Goal: Task Accomplishment & Management: Manage account settings

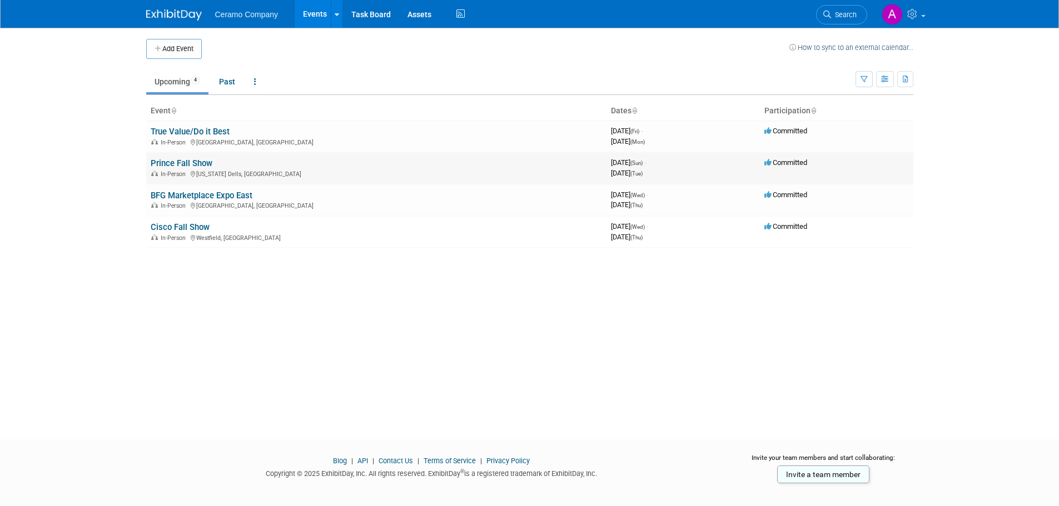
click at [171, 163] on link "Prince Fall Show" at bounding box center [182, 163] width 62 height 10
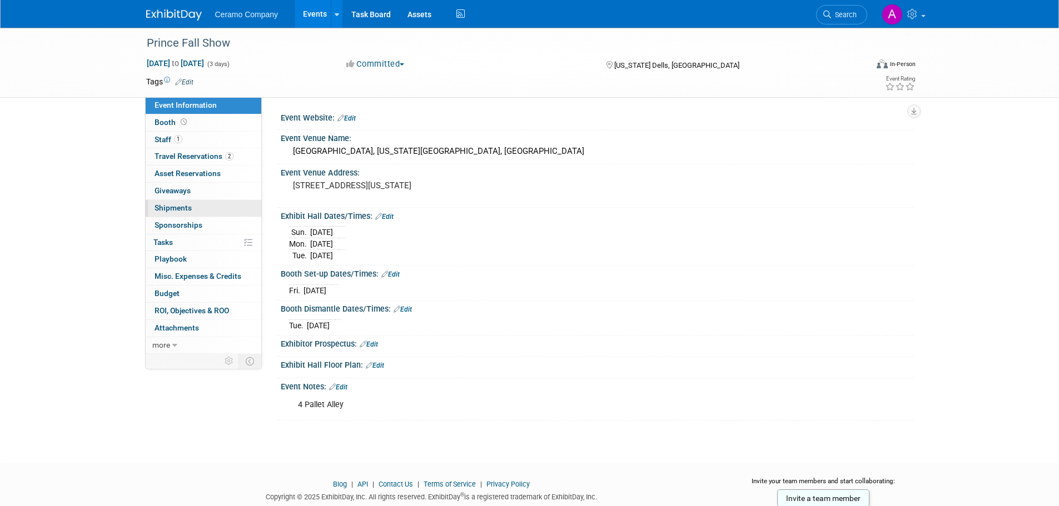
click at [184, 210] on span "Shipments 0" at bounding box center [173, 207] width 37 height 9
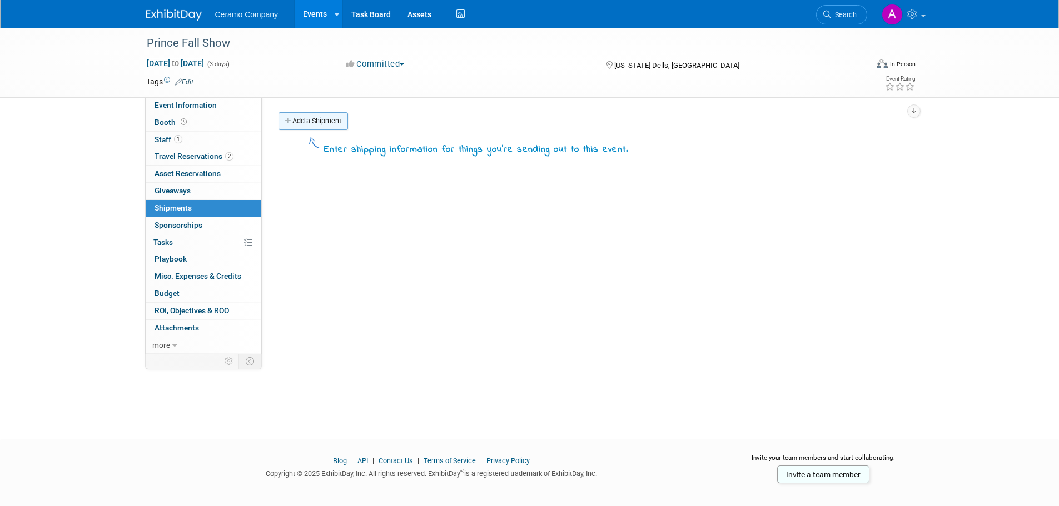
click at [307, 120] on link "Add a Shipment" at bounding box center [313, 121] width 69 height 18
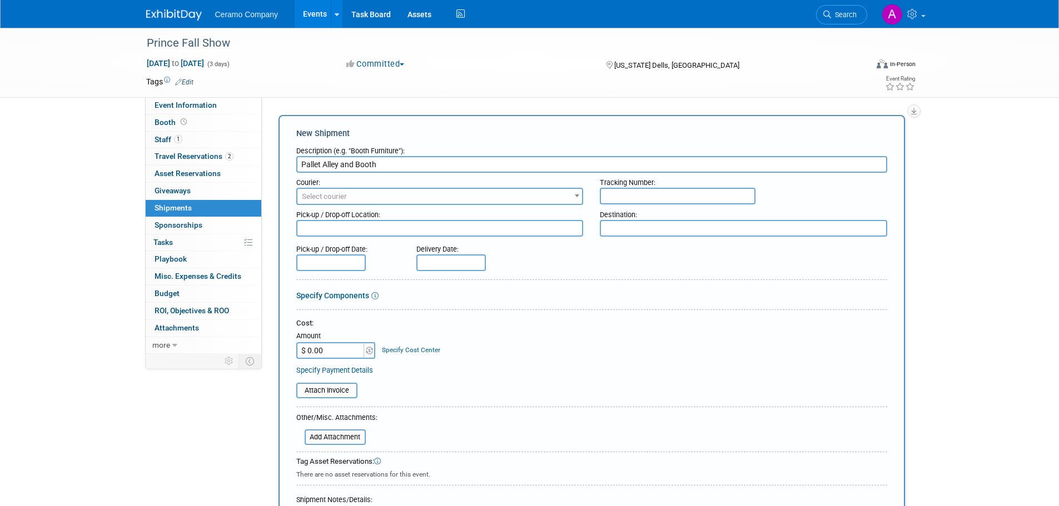
click at [301, 162] on input "Pallet Alley and Booth" at bounding box center [591, 164] width 591 height 17
type input "Show order for Pallet Alley and Booth"
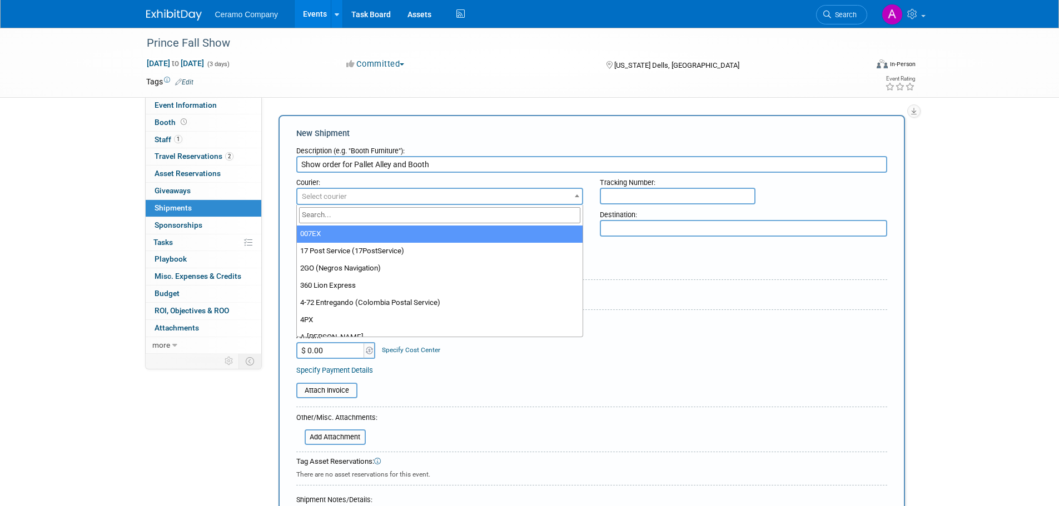
click at [363, 199] on span "Select courier" at bounding box center [439, 197] width 285 height 16
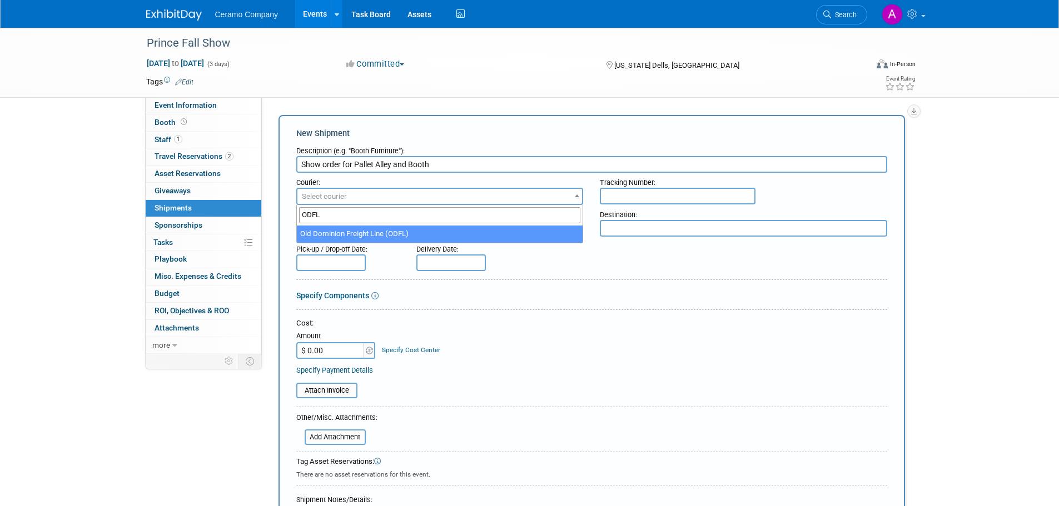
type input "ODFL"
select select "353"
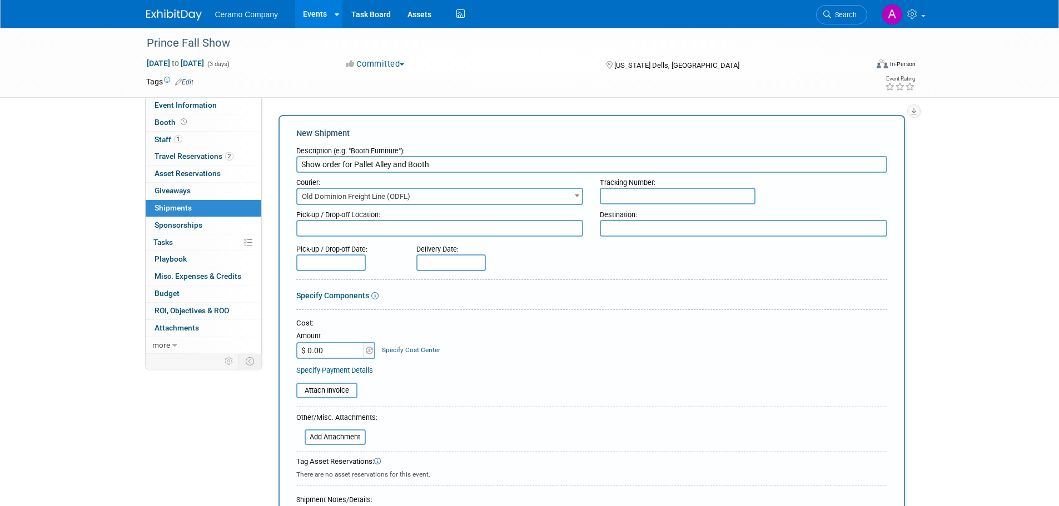
click at [657, 200] on input "text" at bounding box center [678, 196] width 156 height 17
click at [624, 196] on input "text" at bounding box center [678, 196] width 156 height 17
paste input "80998984753"
type input "80998984753"
click at [346, 352] on input "$ 0.00" at bounding box center [330, 350] width 69 height 17
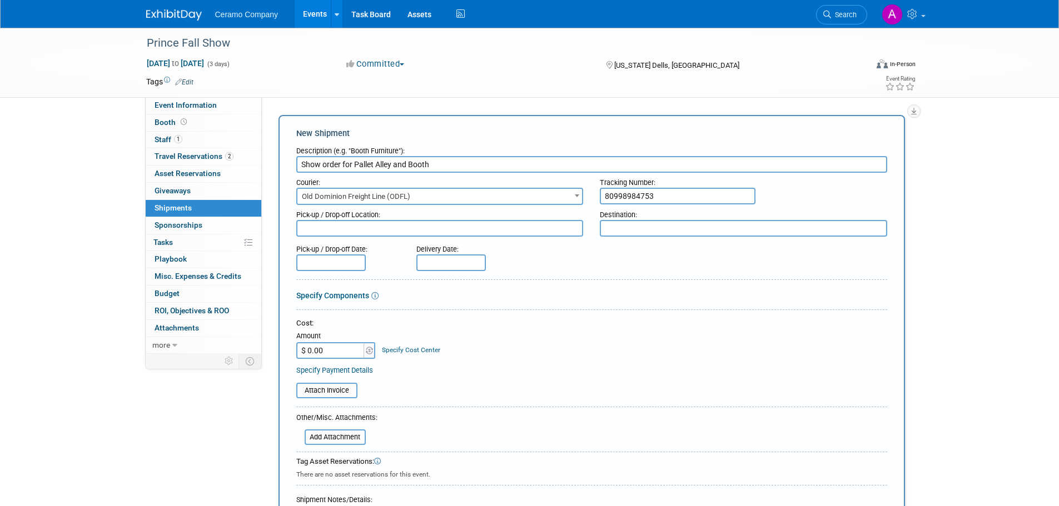
click at [355, 351] on input "$ 0.00" at bounding box center [330, 350] width 69 height 17
drag, startPoint x: 354, startPoint y: 351, endPoint x: 286, endPoint y: 344, distance: 68.2
click at [286, 344] on div "New Shipment Description (e.g. "Booth Furniture"): Show order for Pallet Alley …" at bounding box center [592, 362] width 627 height 494
paste input "1,097.58"
type input "$ 1,097.58"
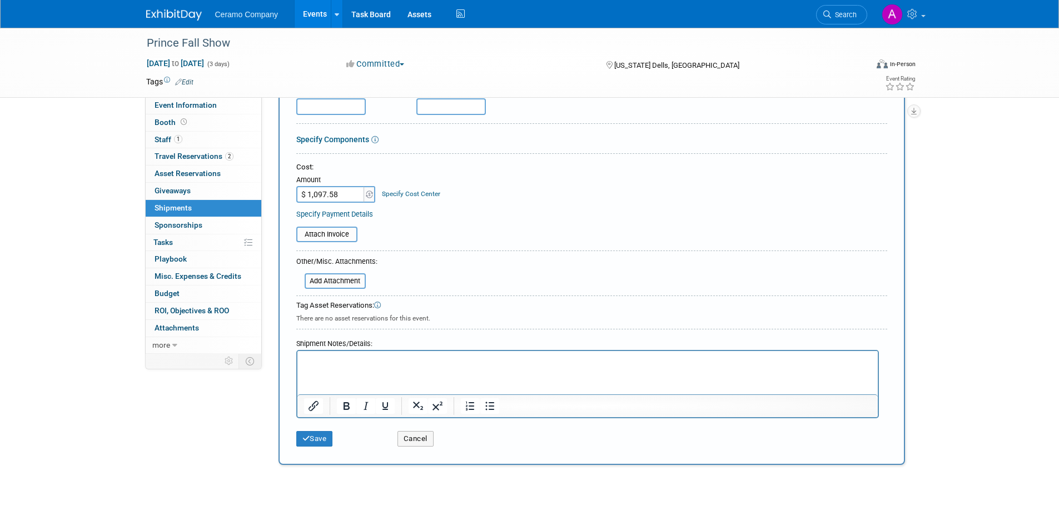
scroll to position [167, 0]
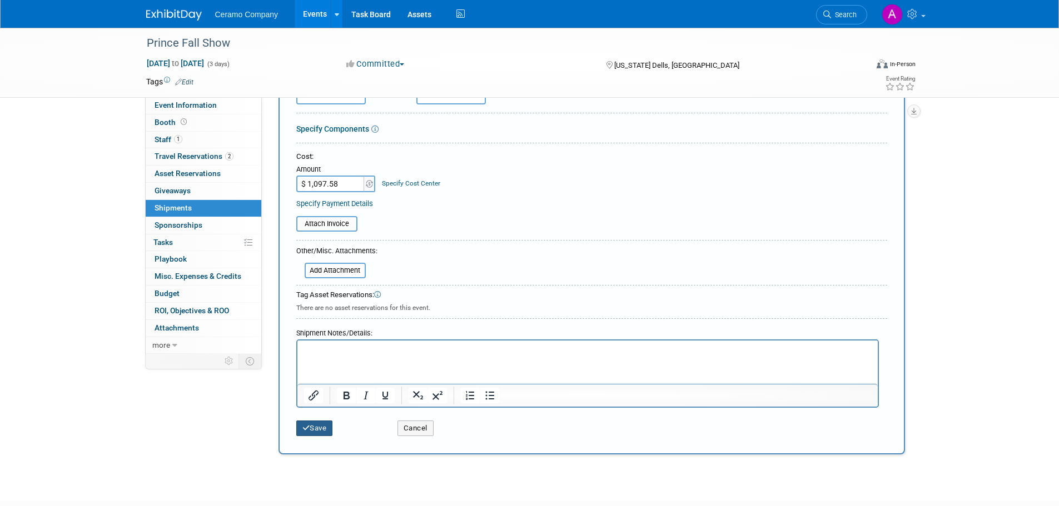
click at [305, 426] on icon "submit" at bounding box center [306, 428] width 8 height 7
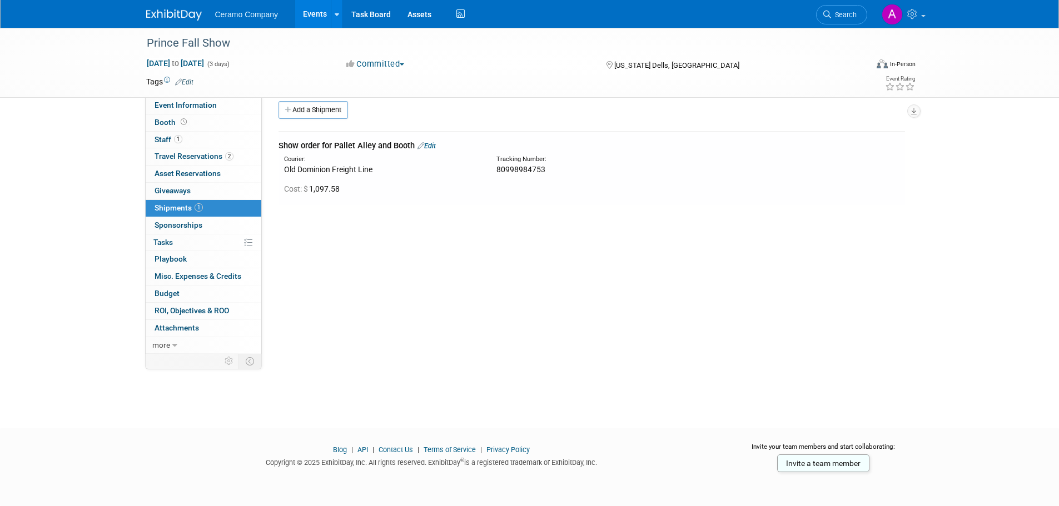
scroll to position [0, 0]
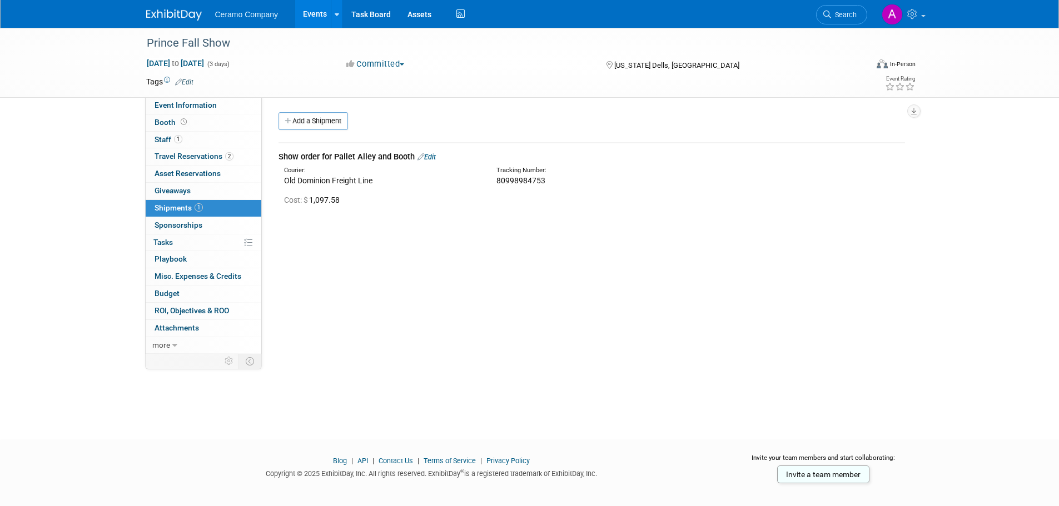
click at [311, 16] on link "Events" at bounding box center [315, 14] width 41 height 28
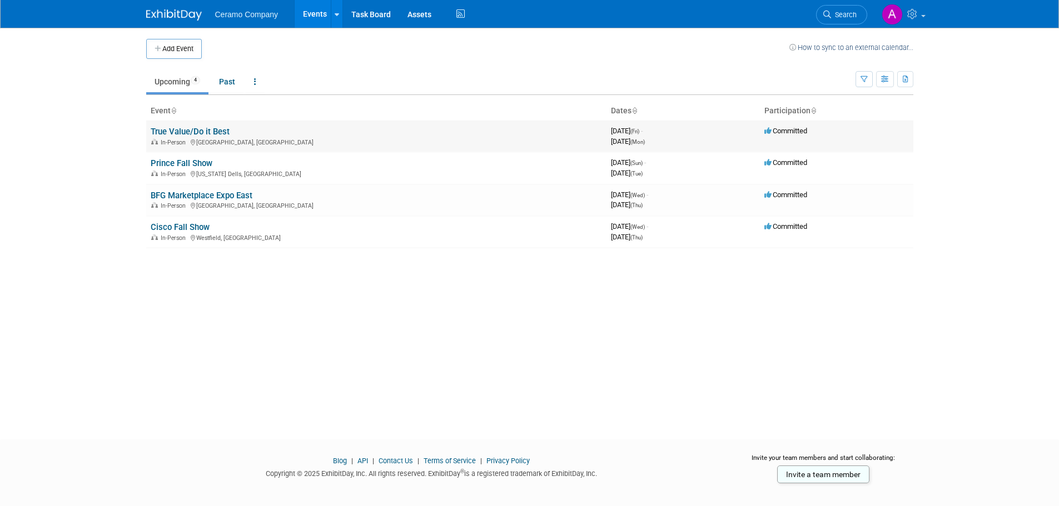
click at [187, 129] on link "True Value/Do it Best" at bounding box center [190, 132] width 79 height 10
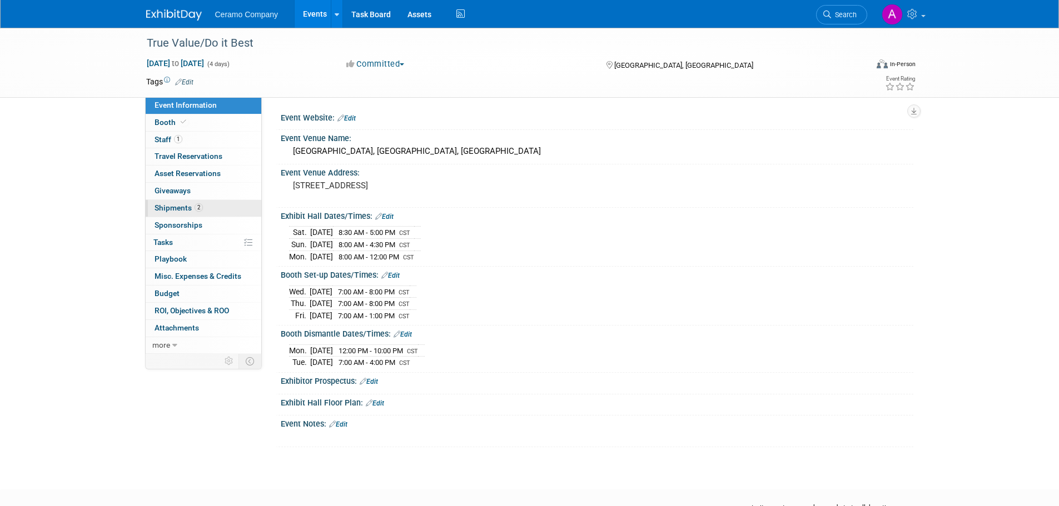
click at [189, 207] on span "Shipments 2" at bounding box center [179, 207] width 48 height 9
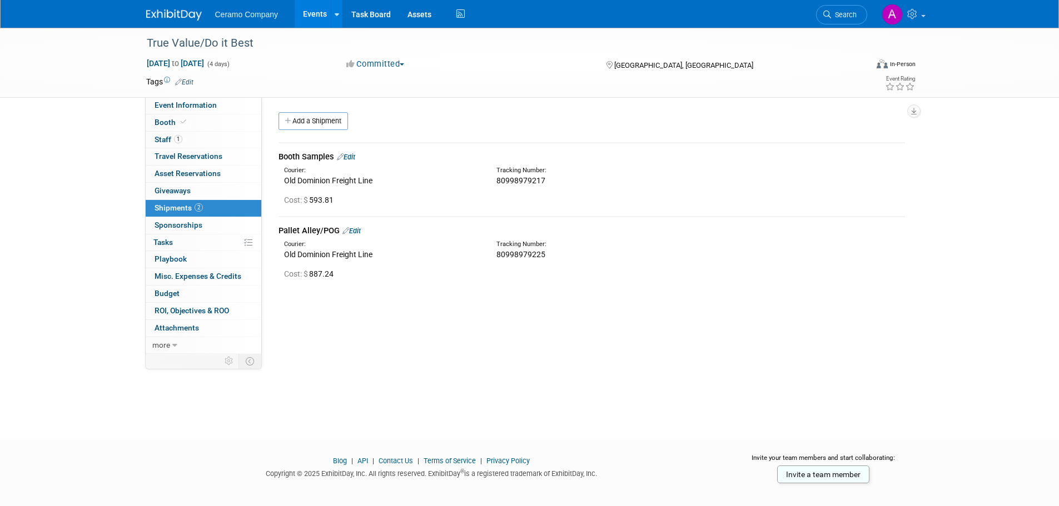
click at [257, 396] on div "True Value/Do it Best Sep 5, 2025 to Sep 8, 2025 (4 days) Sep 5, 2025 to Sep 8,…" at bounding box center [529, 224] width 1059 height 392
click at [176, 145] on link "1 Staff 1" at bounding box center [204, 140] width 116 height 17
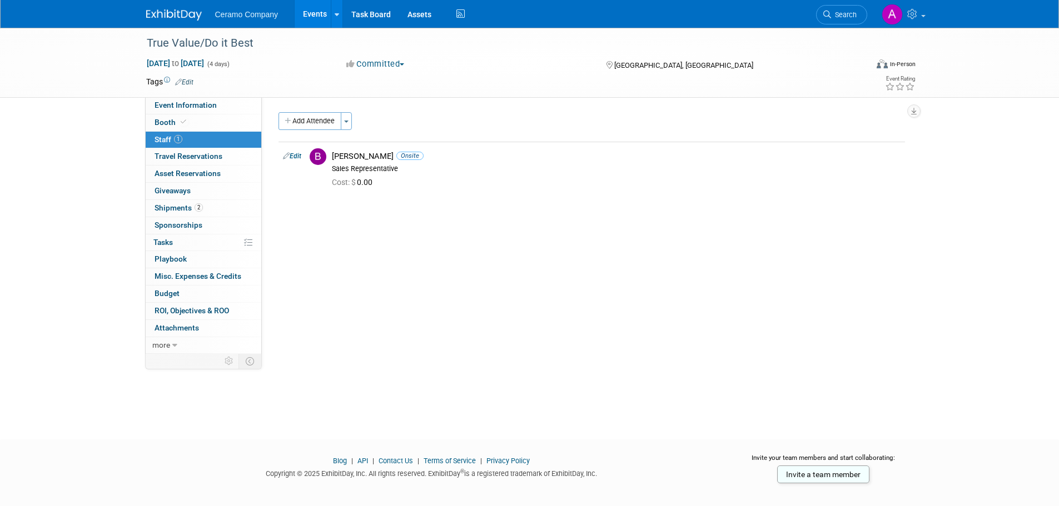
click at [320, 11] on link "Events" at bounding box center [315, 14] width 41 height 28
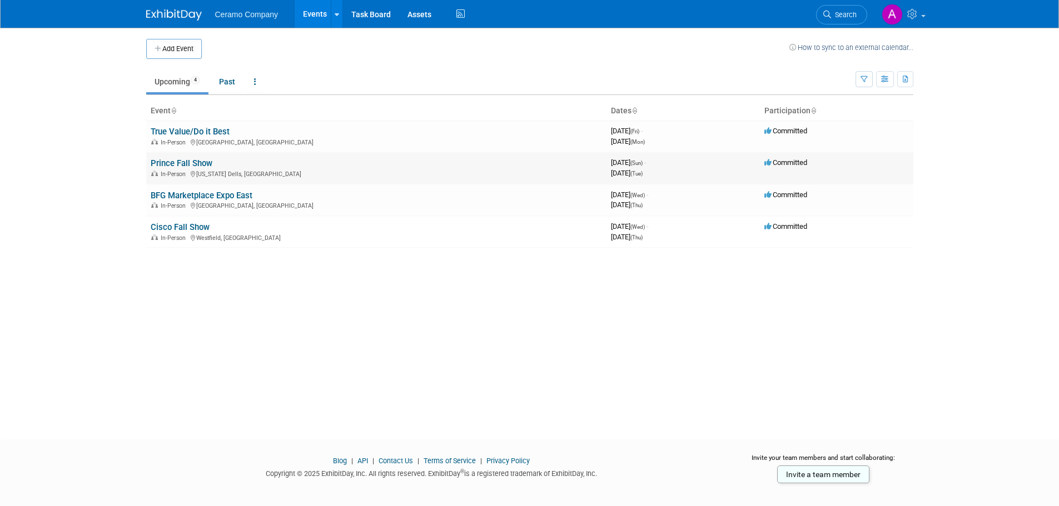
click at [202, 165] on link "Prince Fall Show" at bounding box center [182, 163] width 62 height 10
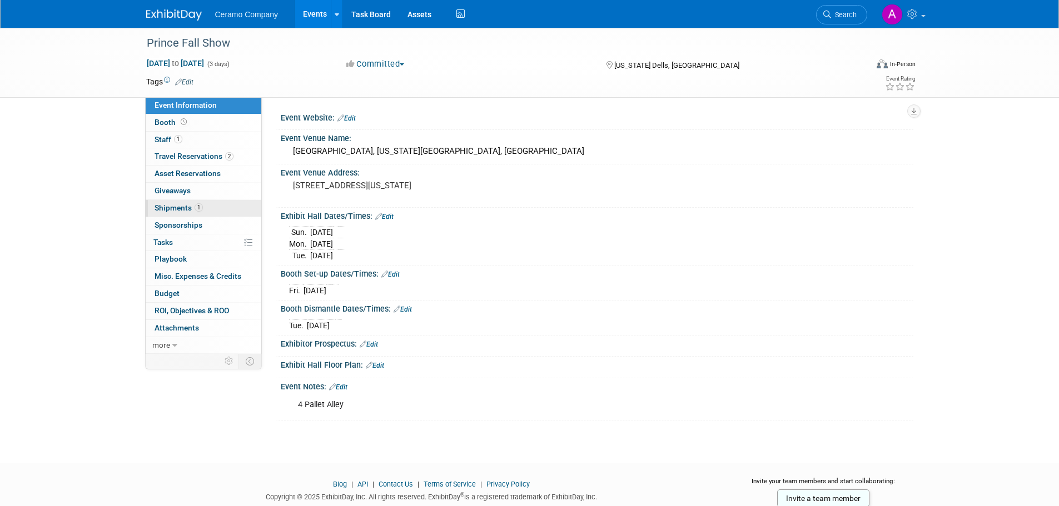
click at [184, 209] on span "Shipments 1" at bounding box center [179, 207] width 48 height 9
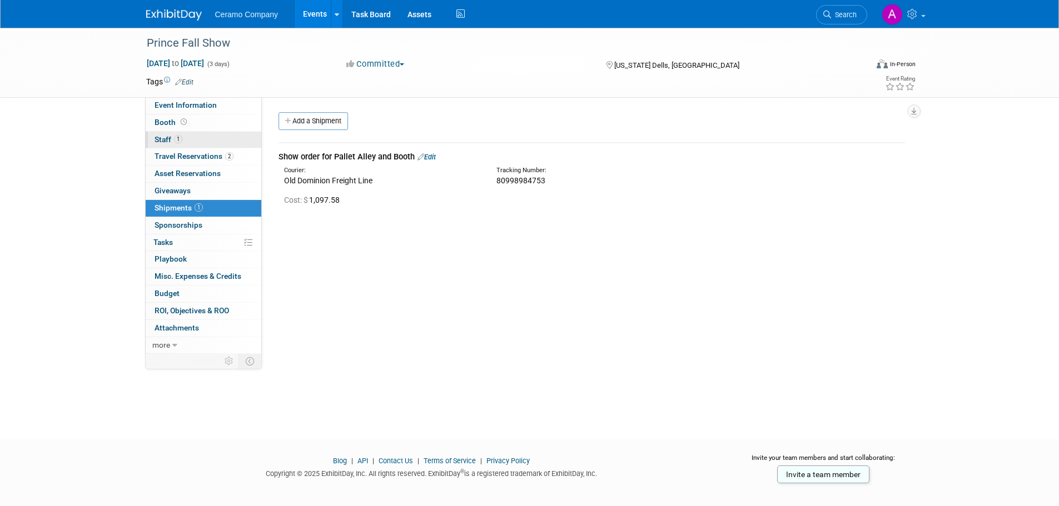
click at [187, 138] on link "1 Staff 1" at bounding box center [204, 140] width 116 height 17
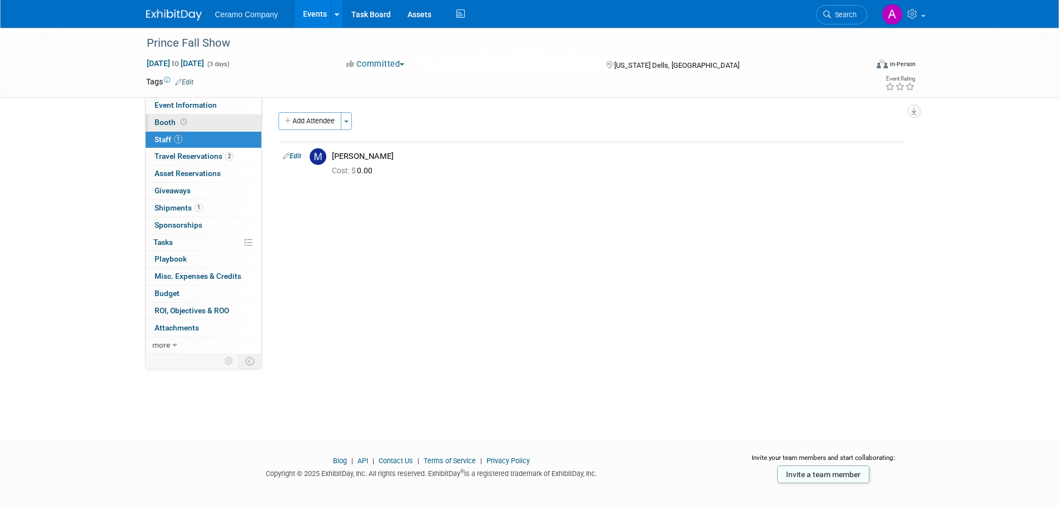
click at [188, 120] on link "Booth" at bounding box center [204, 123] width 116 height 17
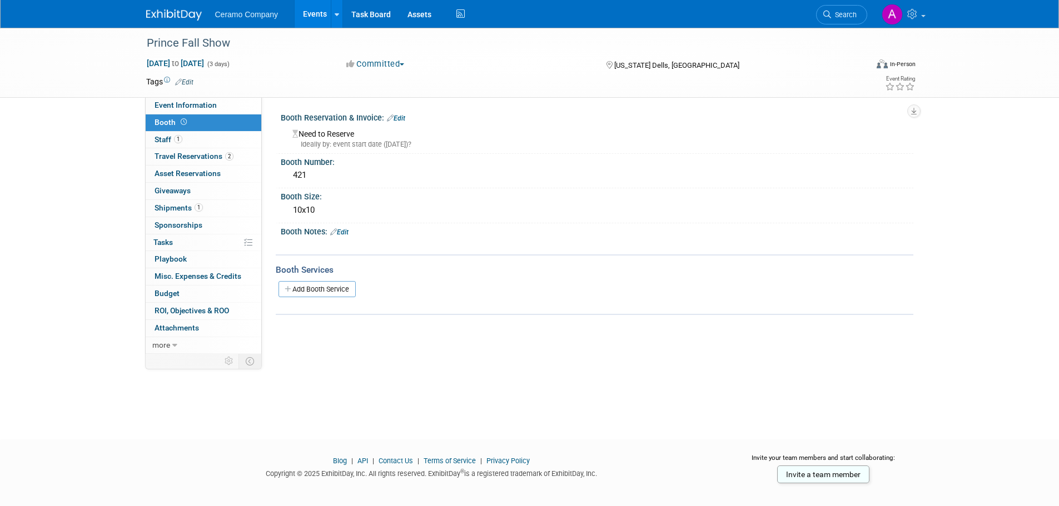
click at [314, 12] on link "Events" at bounding box center [315, 14] width 41 height 28
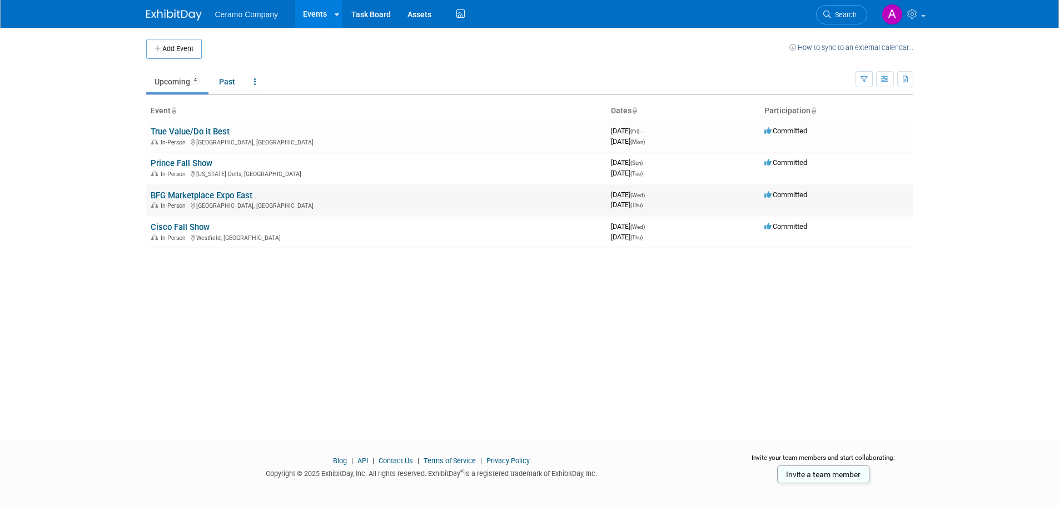
click at [187, 196] on link "BFG Marketplace Expo East" at bounding box center [202, 196] width 102 height 10
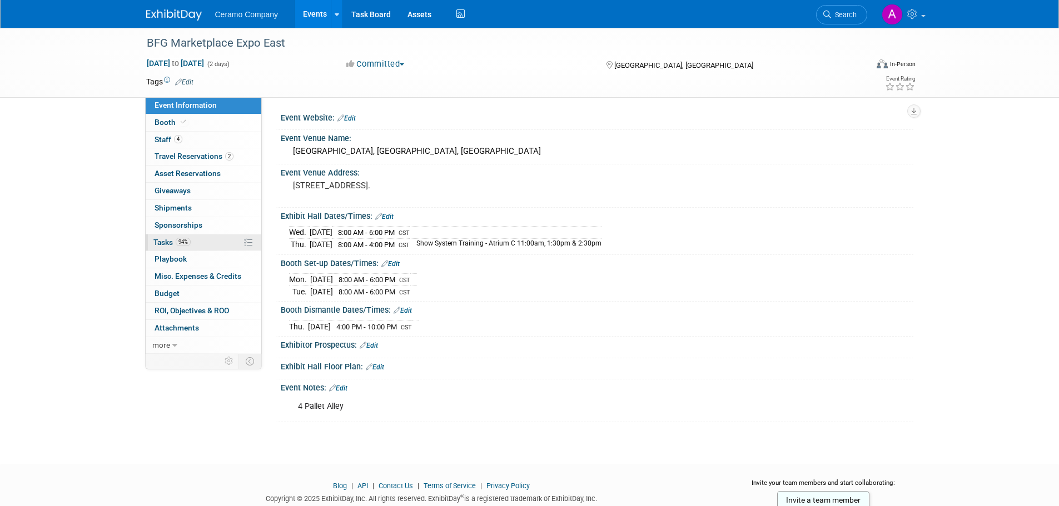
click at [183, 244] on span "94%" at bounding box center [183, 242] width 15 height 8
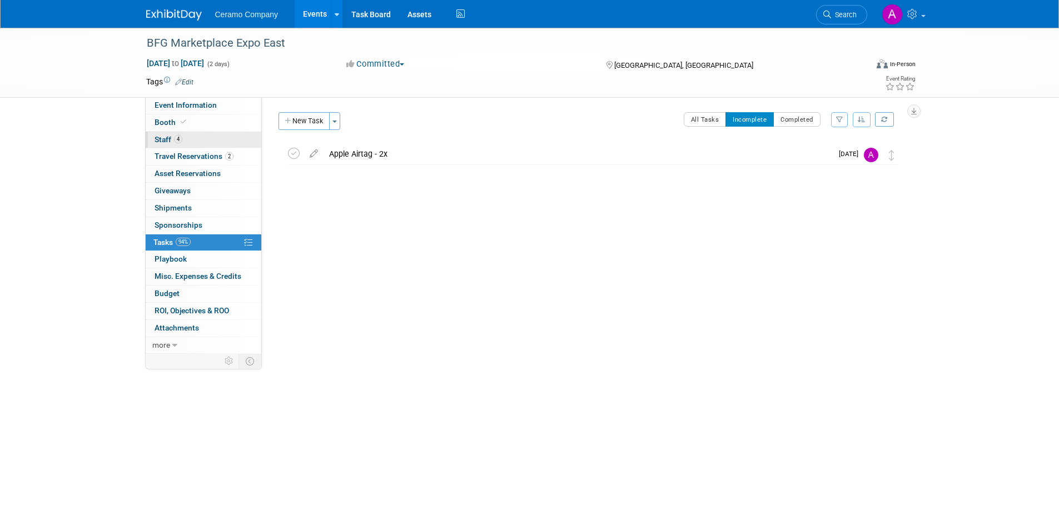
click at [178, 136] on span "4" at bounding box center [178, 139] width 8 height 8
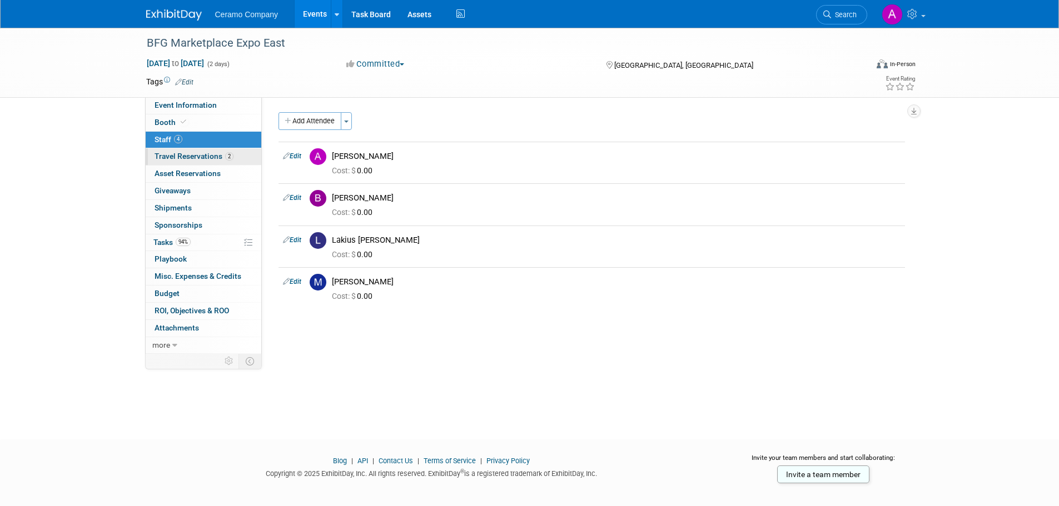
click at [182, 157] on span "Travel Reservations 2" at bounding box center [194, 156] width 79 height 9
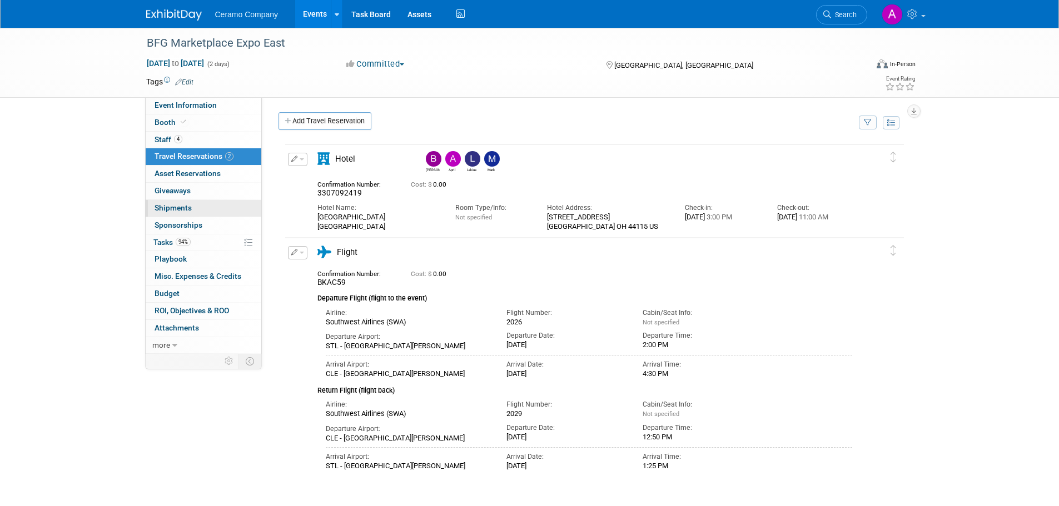
click at [182, 212] on link "0 Shipments 0" at bounding box center [204, 208] width 116 height 17
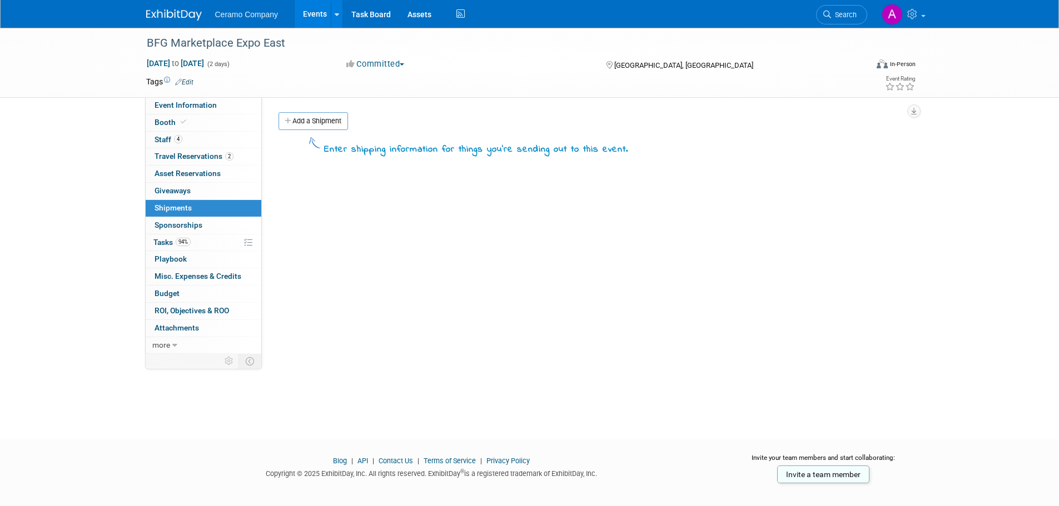
click at [230, 13] on span "Ceramo Company" at bounding box center [246, 14] width 63 height 9
click at [301, 0] on link "Events" at bounding box center [315, 14] width 41 height 28
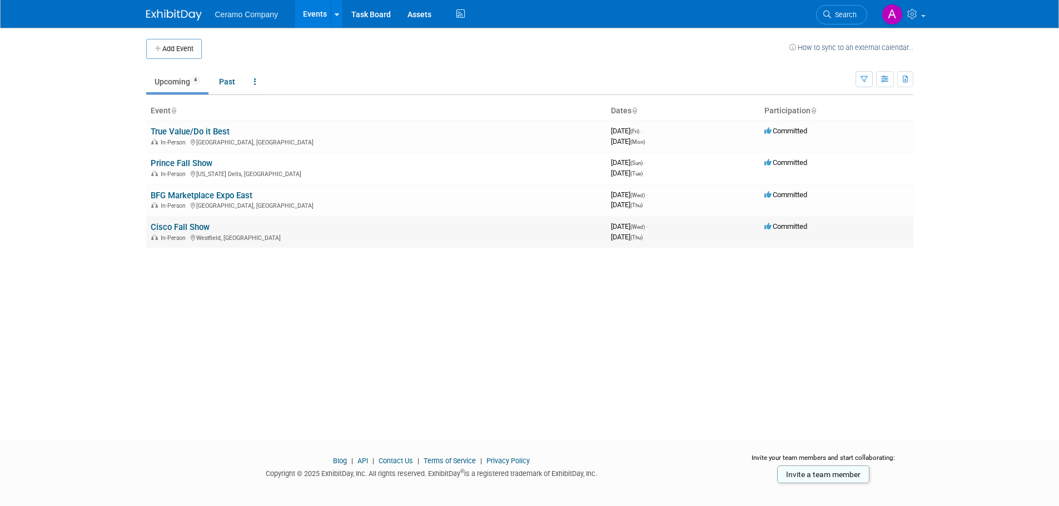
click at [196, 226] on link "Cisco Fall Show" at bounding box center [180, 227] width 59 height 10
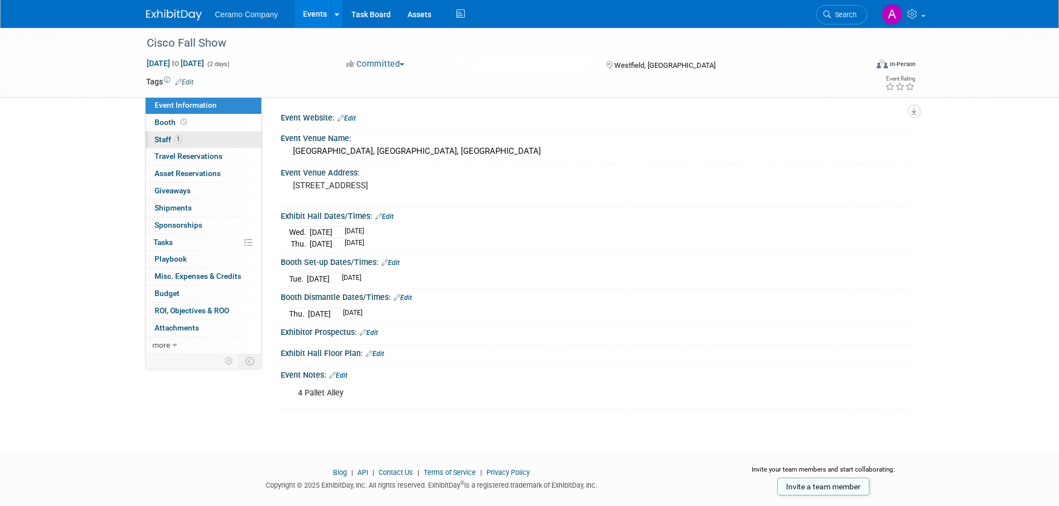
click at [185, 137] on link "1 Staff 1" at bounding box center [204, 140] width 116 height 17
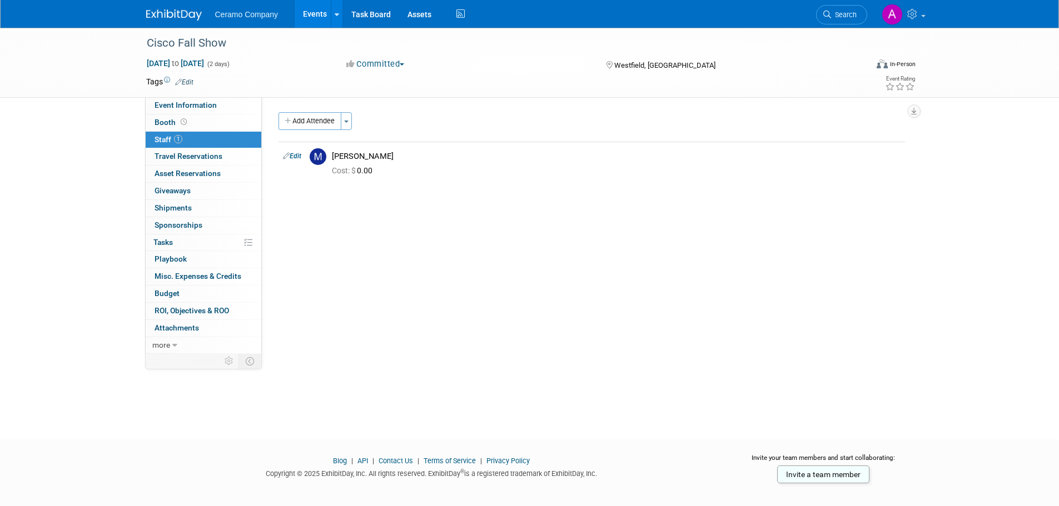
click at [417, 294] on div "Event Website: Edit Event Venue Name: [GEOGRAPHIC_DATA], [GEOGRAPHIC_DATA], [GE…" at bounding box center [588, 225] width 652 height 257
click at [317, 7] on link "Events" at bounding box center [315, 14] width 41 height 28
